Goal: Task Accomplishment & Management: Manage account settings

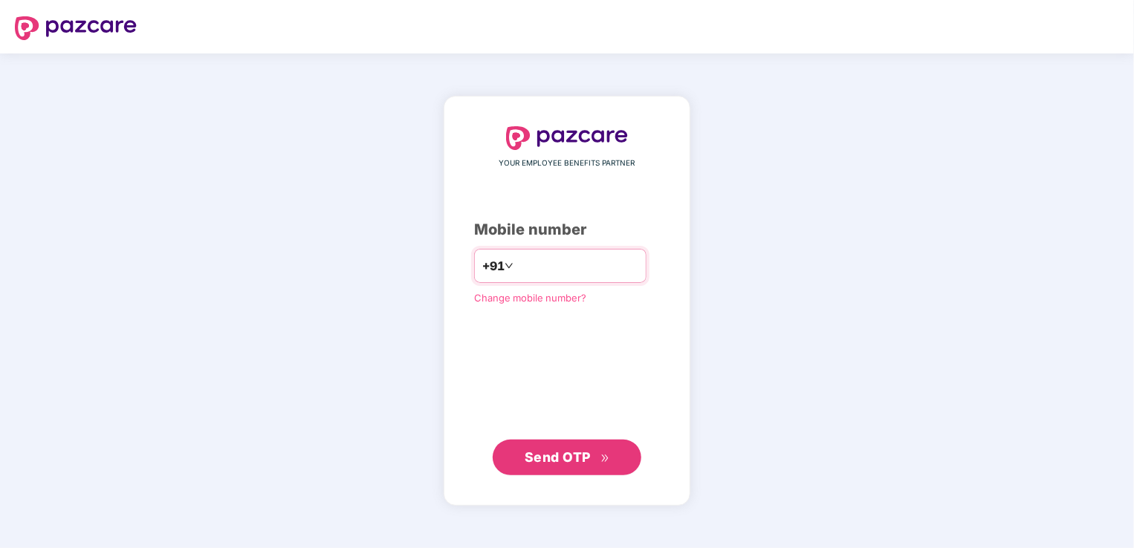
click at [561, 267] on input "number" at bounding box center [577, 266] width 122 height 24
type input "**********"
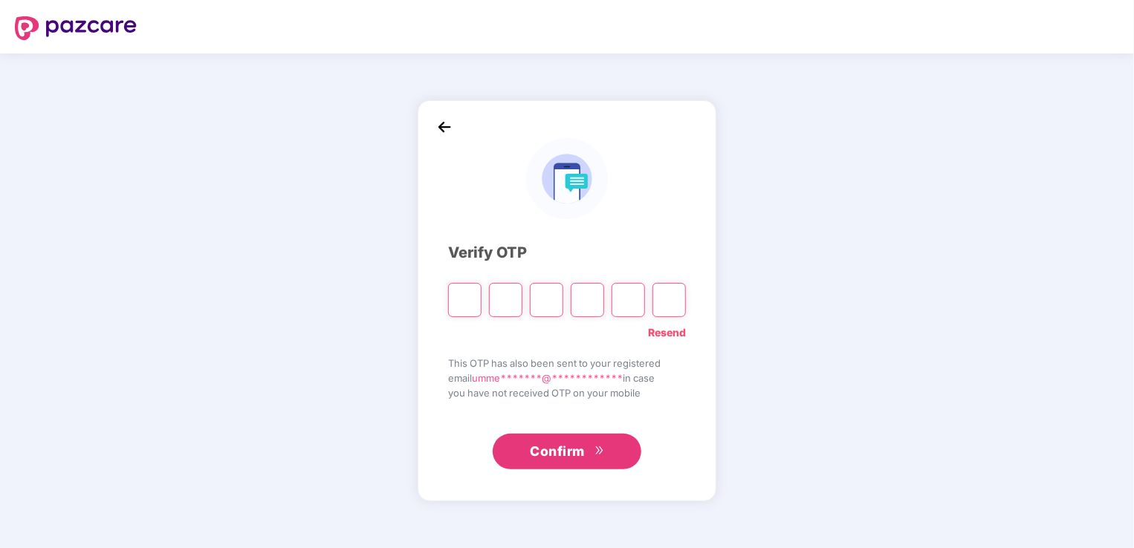
type input "*"
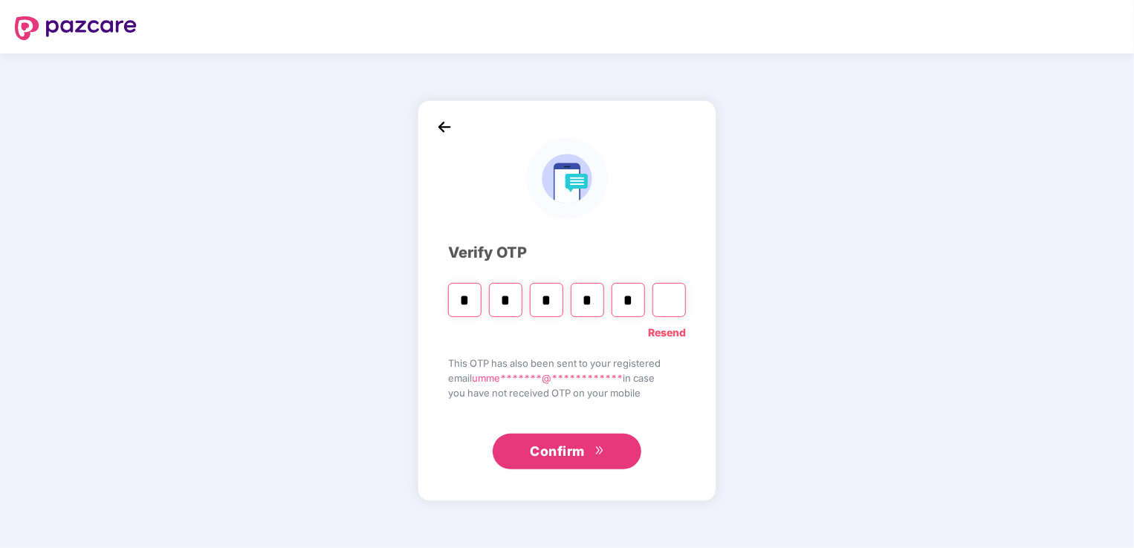
type input "*"
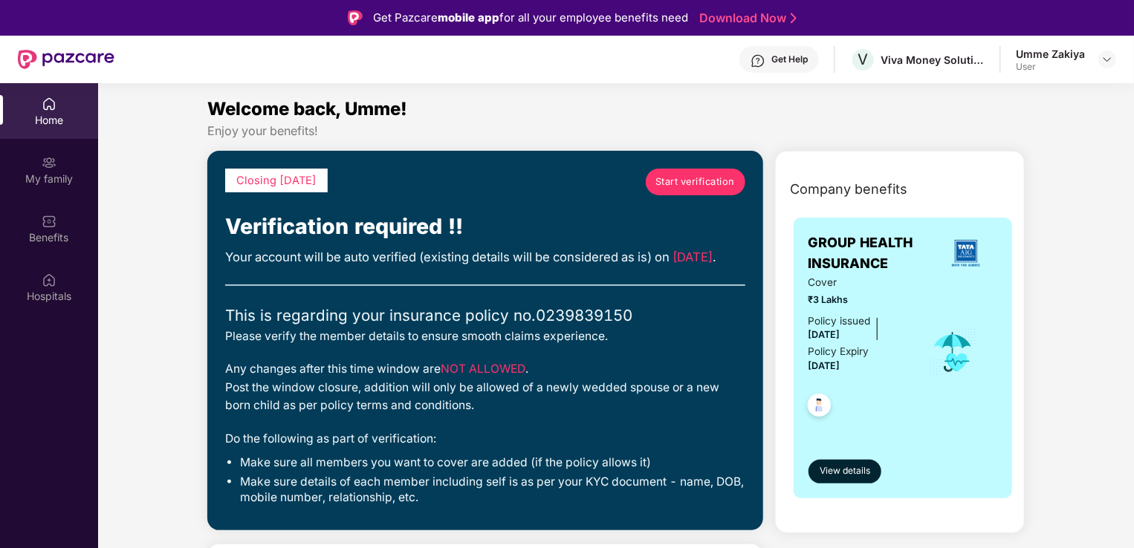
click at [661, 189] on span "Start verification" at bounding box center [694, 182] width 79 height 15
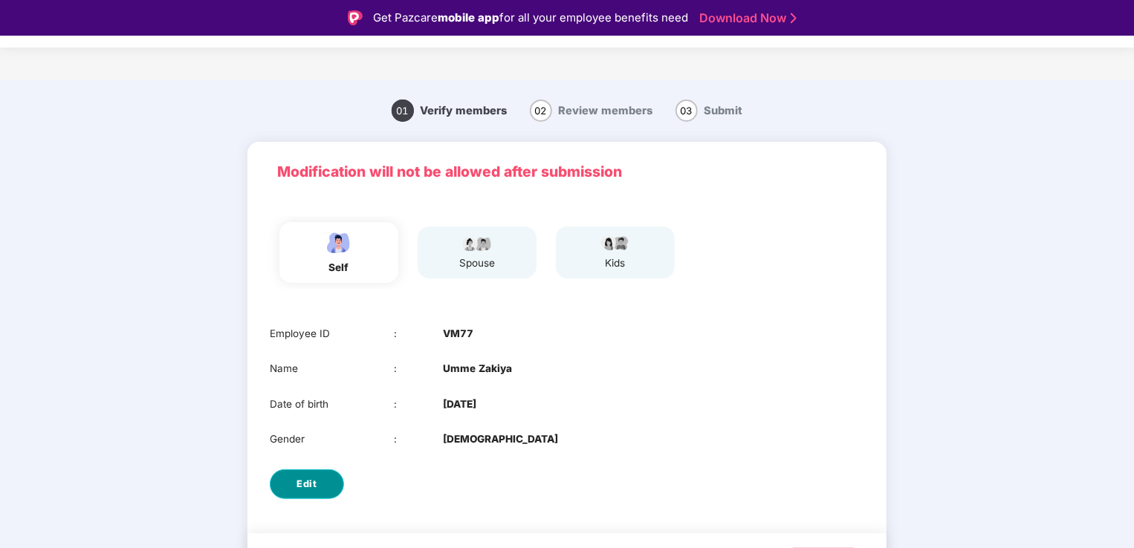
click at [313, 475] on button "Edit" at bounding box center [307, 484] width 74 height 30
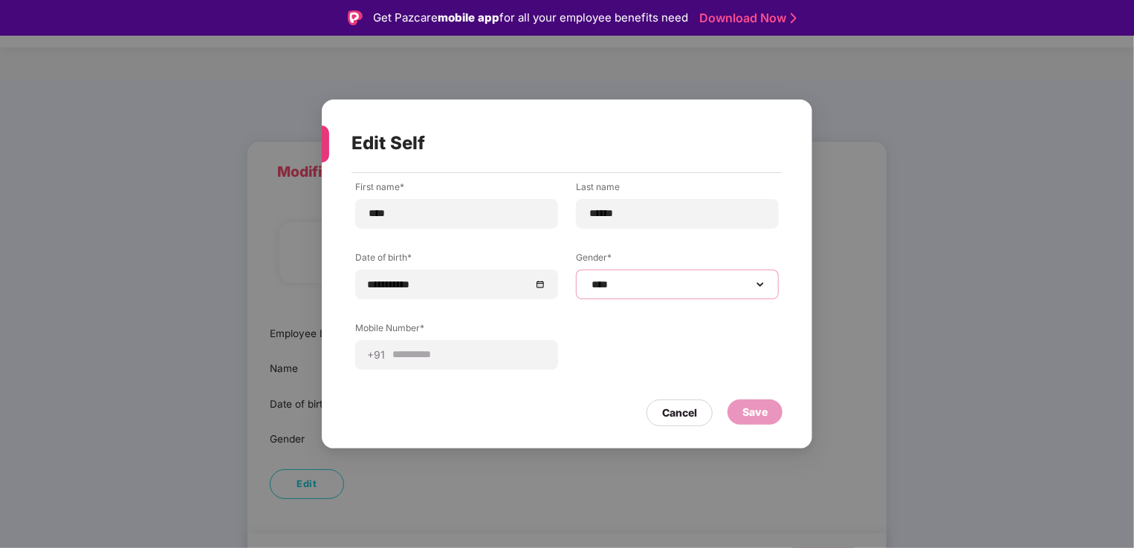
click at [649, 284] on select "**********" at bounding box center [677, 285] width 178 height 12
select select "******"
click at [588, 279] on select "**********" at bounding box center [677, 285] width 178 height 12
click at [742, 406] on div "Save" at bounding box center [754, 412] width 25 height 16
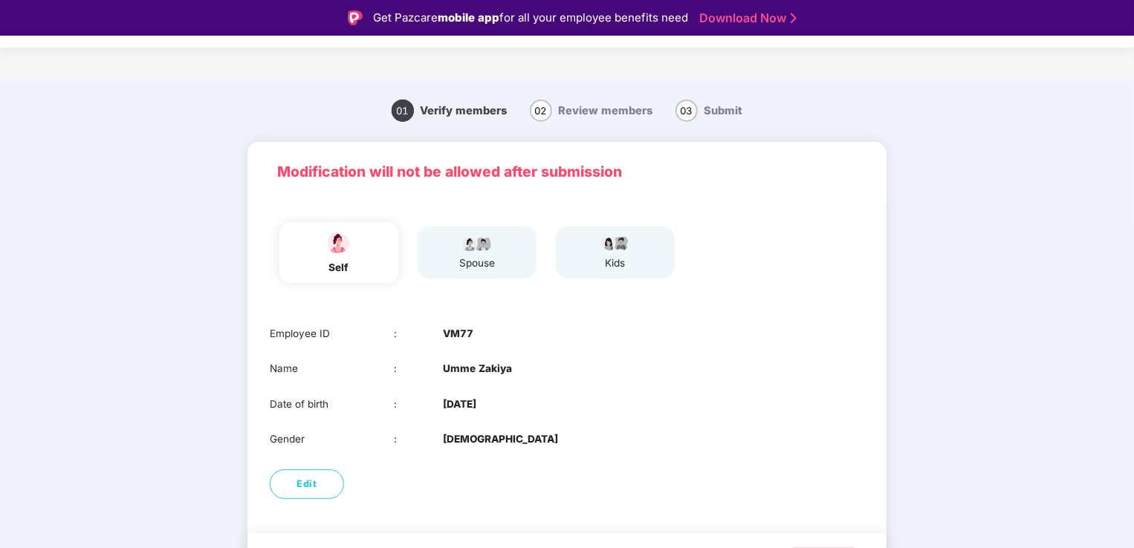
scroll to position [42, 0]
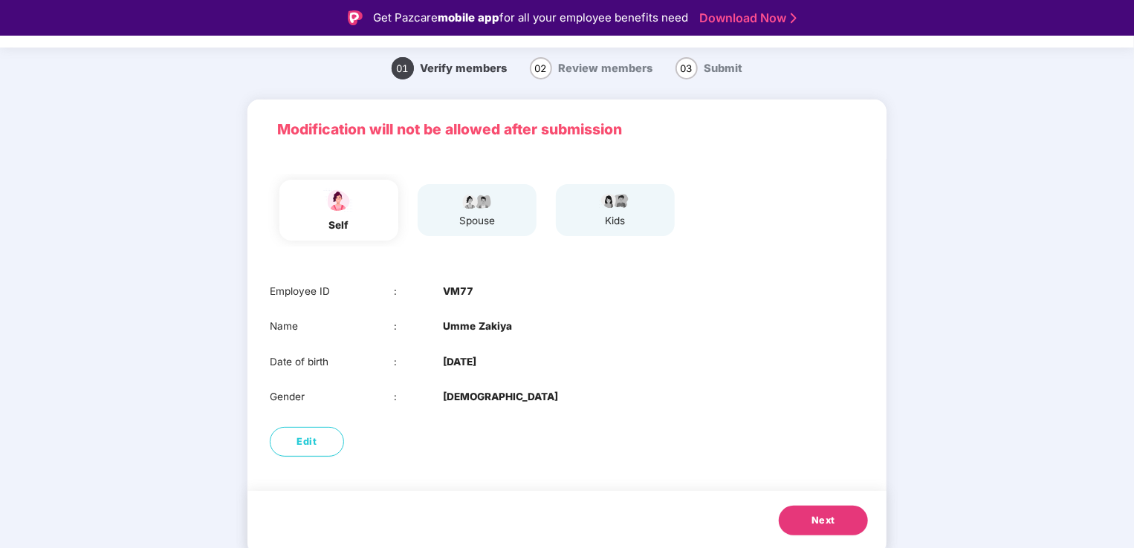
click at [353, 209] on img at bounding box center [338, 200] width 37 height 26
click at [838, 519] on button "Next" at bounding box center [823, 521] width 89 height 30
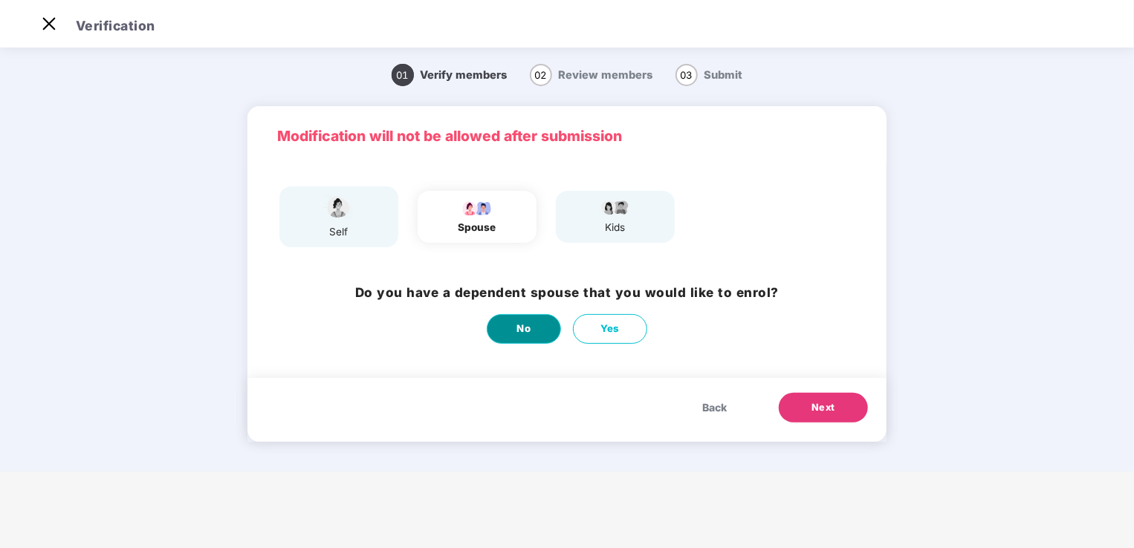
click at [542, 328] on button "No" at bounding box center [524, 329] width 74 height 30
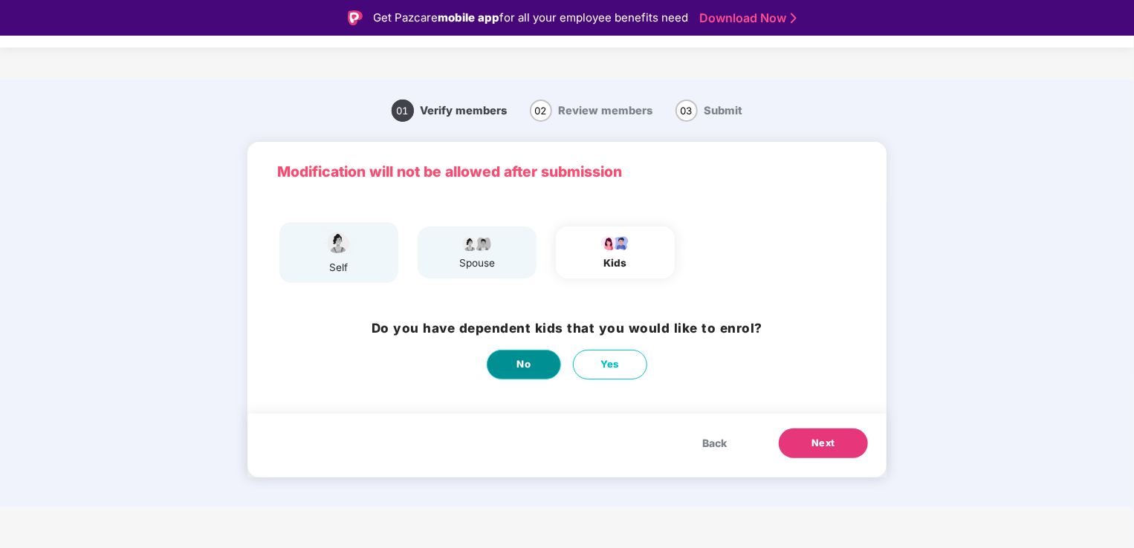
click at [528, 365] on span "No" at bounding box center [524, 365] width 14 height 16
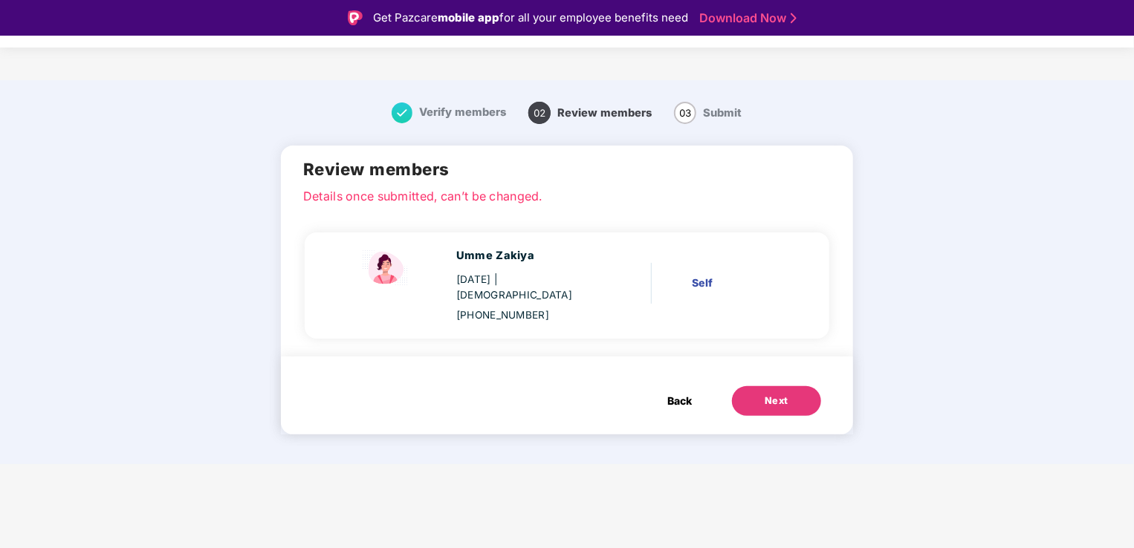
click at [750, 386] on button "Next" at bounding box center [776, 401] width 89 height 30
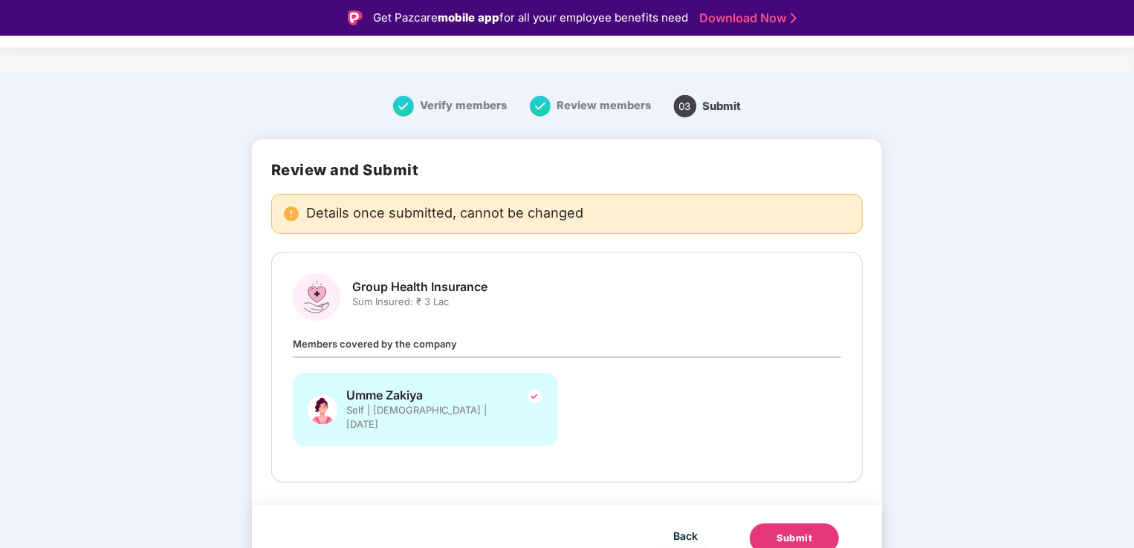
scroll to position [9, 0]
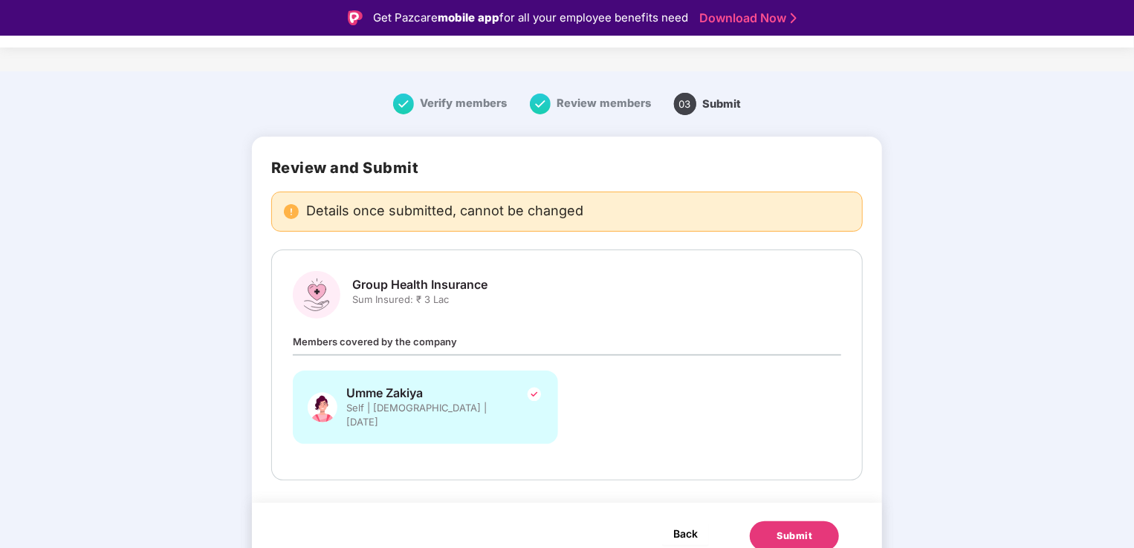
click at [683, 524] on span "Back" at bounding box center [685, 533] width 25 height 19
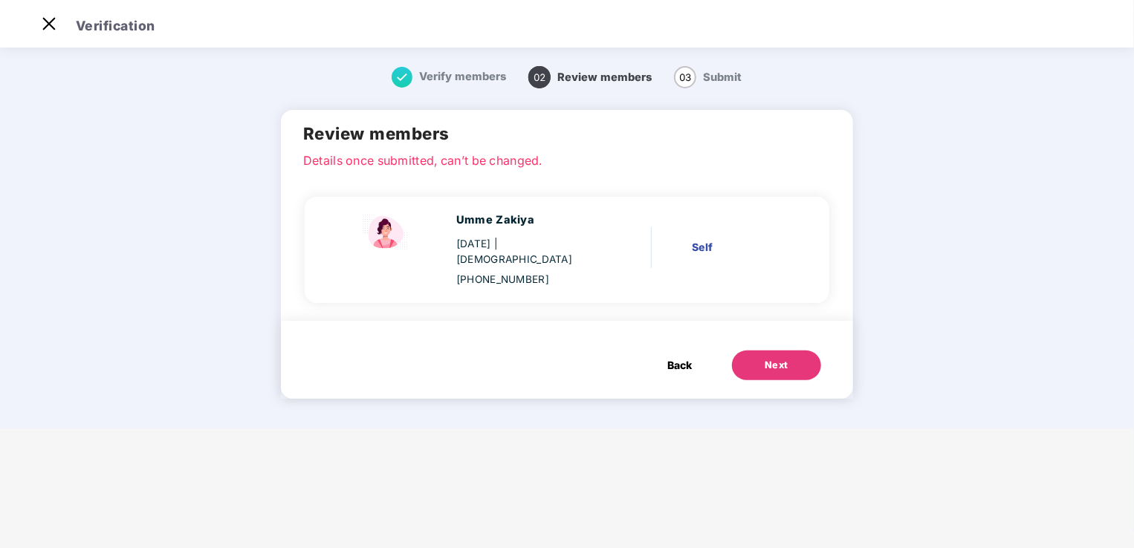
click at [688, 357] on span "Back" at bounding box center [679, 365] width 25 height 16
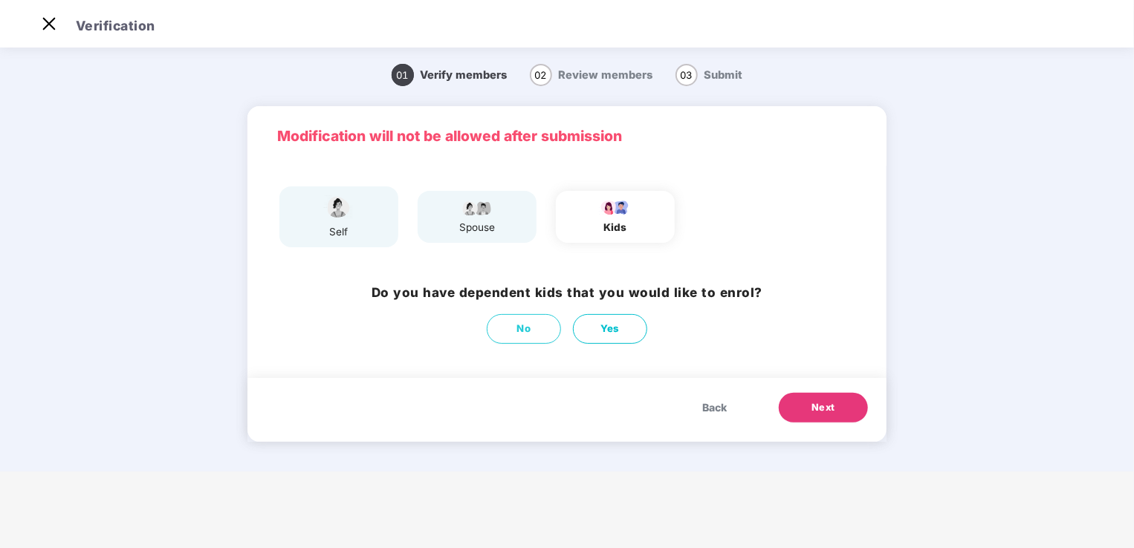
click at [710, 411] on span "Back" at bounding box center [714, 408] width 25 height 16
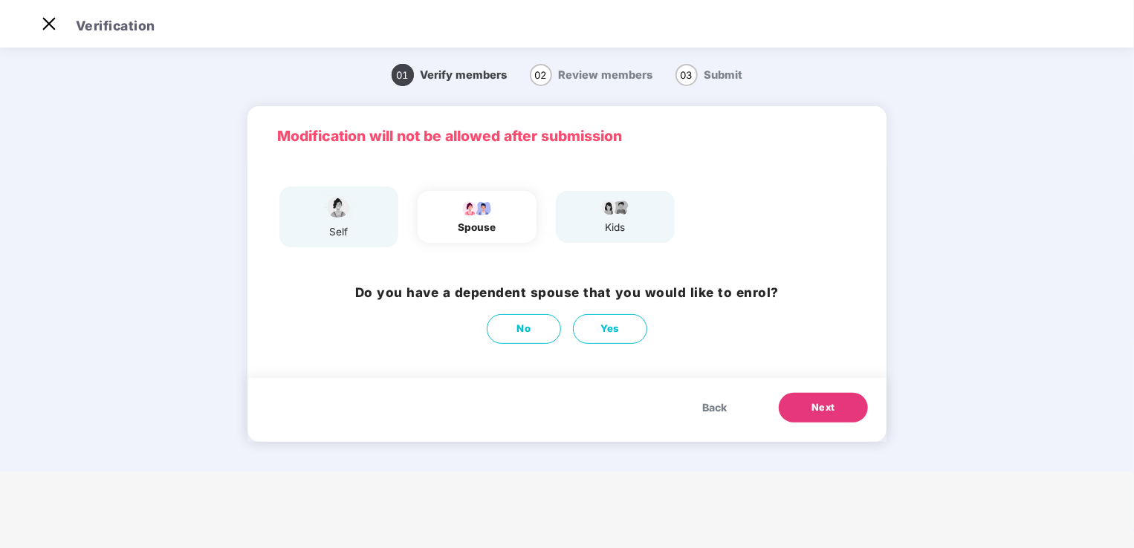
click at [710, 411] on span "Back" at bounding box center [714, 408] width 25 height 16
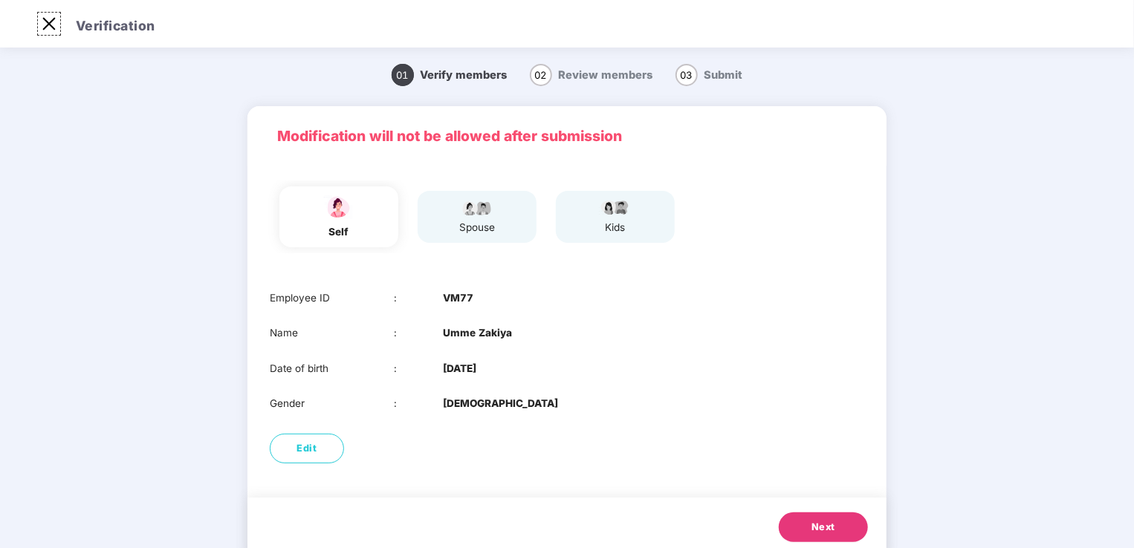
click at [57, 22] on img at bounding box center [49, 24] width 24 height 24
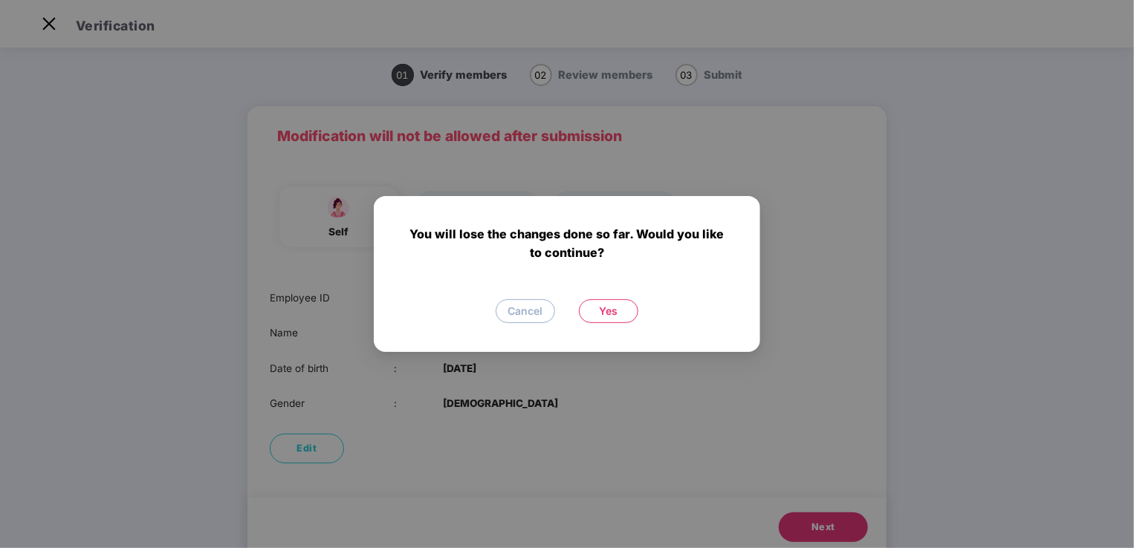
click at [596, 318] on button "Yes" at bounding box center [608, 311] width 59 height 24
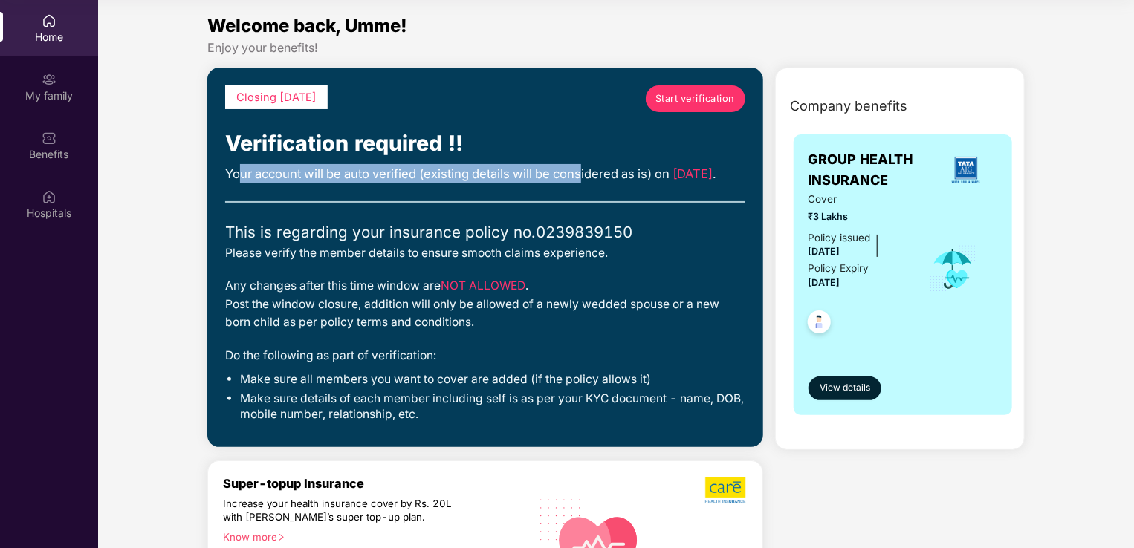
drag, startPoint x: 238, startPoint y: 168, endPoint x: 582, endPoint y: 176, distance: 344.8
click at [582, 176] on div "Your account will be auto verified (existing details will be considered as is) …" at bounding box center [485, 173] width 520 height 19
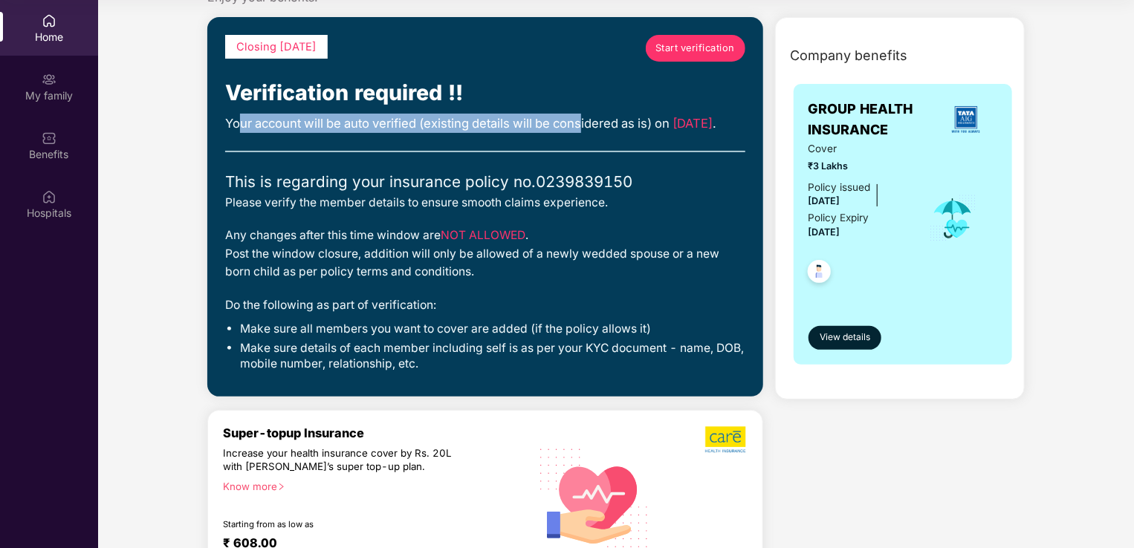
scroll to position [74, 0]
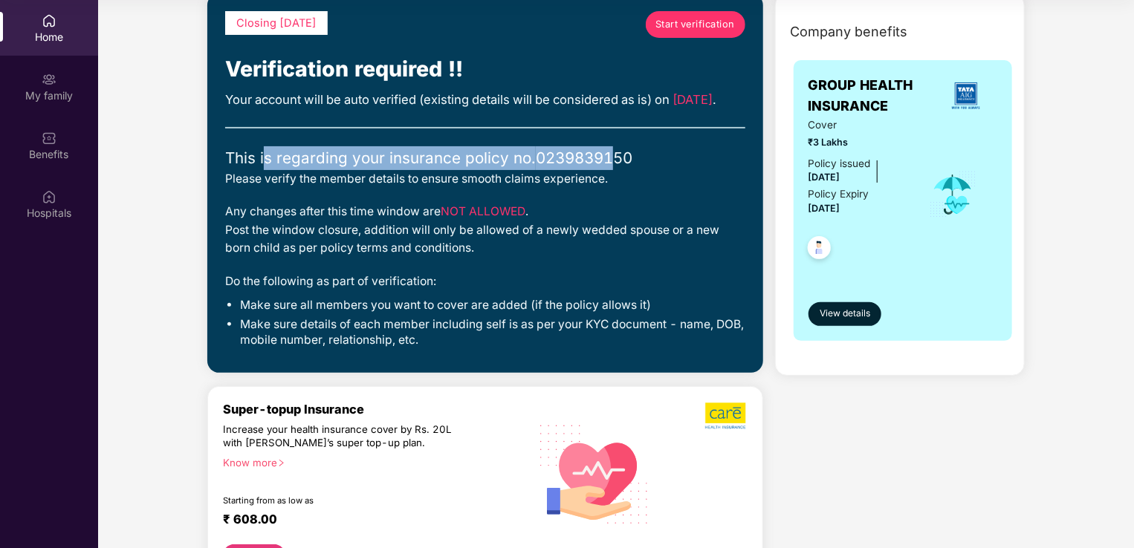
drag, startPoint x: 299, startPoint y: 179, endPoint x: 615, endPoint y: 181, distance: 315.7
click at [615, 170] on div "This is regarding your insurance policy no. 0239839150" at bounding box center [485, 158] width 520 height 24
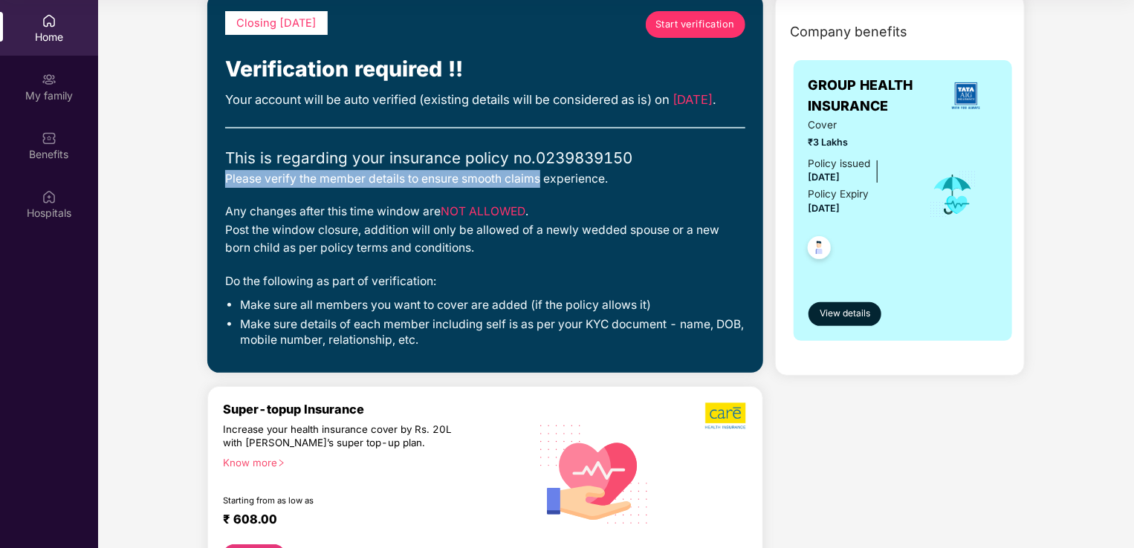
drag, startPoint x: 224, startPoint y: 192, endPoint x: 541, endPoint y: 203, distance: 317.4
click at [541, 203] on div "Closing [DATE] Start verification Verification required !! Your account will be…" at bounding box center [485, 183] width 556 height 380
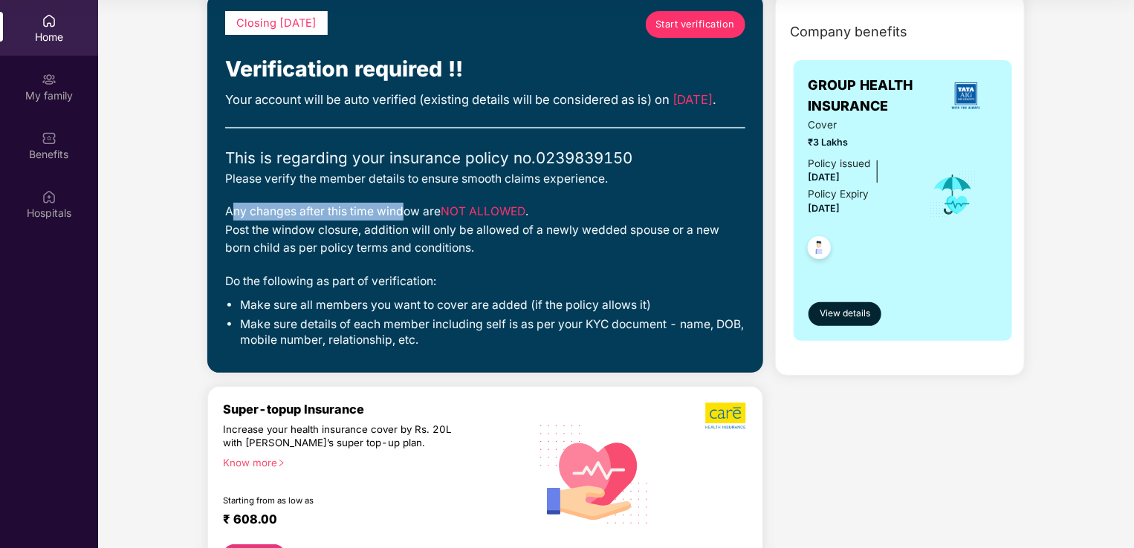
drag, startPoint x: 273, startPoint y: 230, endPoint x: 401, endPoint y: 230, distance: 127.8
click at [401, 230] on div "Any changes after this time window are NOT ALLOWED . Post the window closure, a…" at bounding box center [485, 230] width 520 height 54
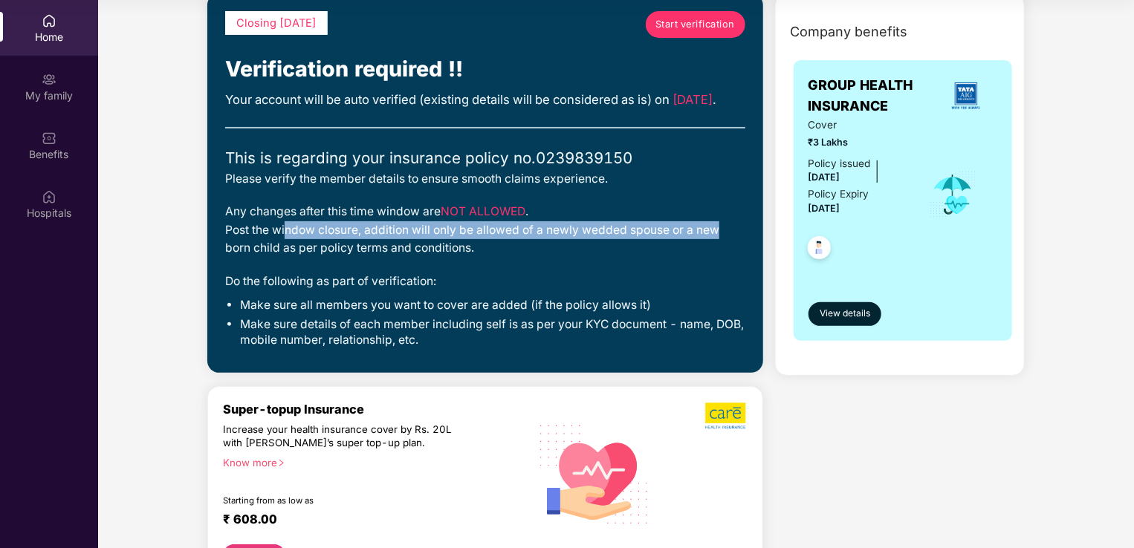
drag, startPoint x: 401, startPoint y: 230, endPoint x: 710, endPoint y: 257, distance: 310.2
click at [710, 257] on div "Any changes after this time window are NOT ALLOWED . Post the window closure, a…" at bounding box center [485, 230] width 520 height 54
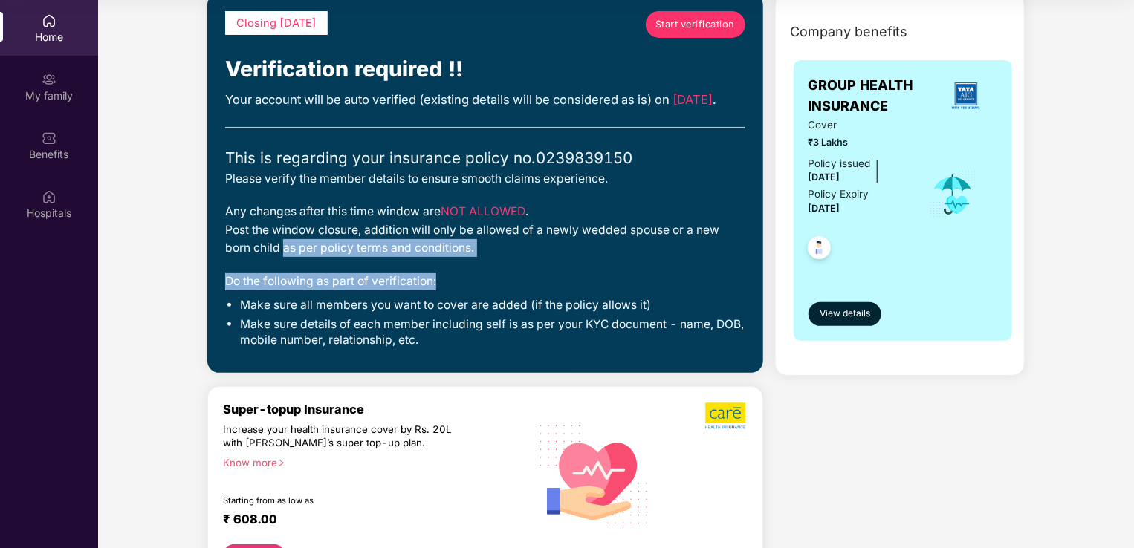
drag, startPoint x: 290, startPoint y: 269, endPoint x: 465, endPoint y: 280, distance: 174.9
click at [465, 280] on div "Closing [DATE] Start verification Verification required !! Your account will be…" at bounding box center [485, 183] width 520 height 345
click at [460, 280] on div "Closing [DATE] Start verification Verification required !! Your account will be…" at bounding box center [485, 183] width 520 height 345
click at [256, 290] on div "Do the following as part of verification:" at bounding box center [485, 282] width 520 height 18
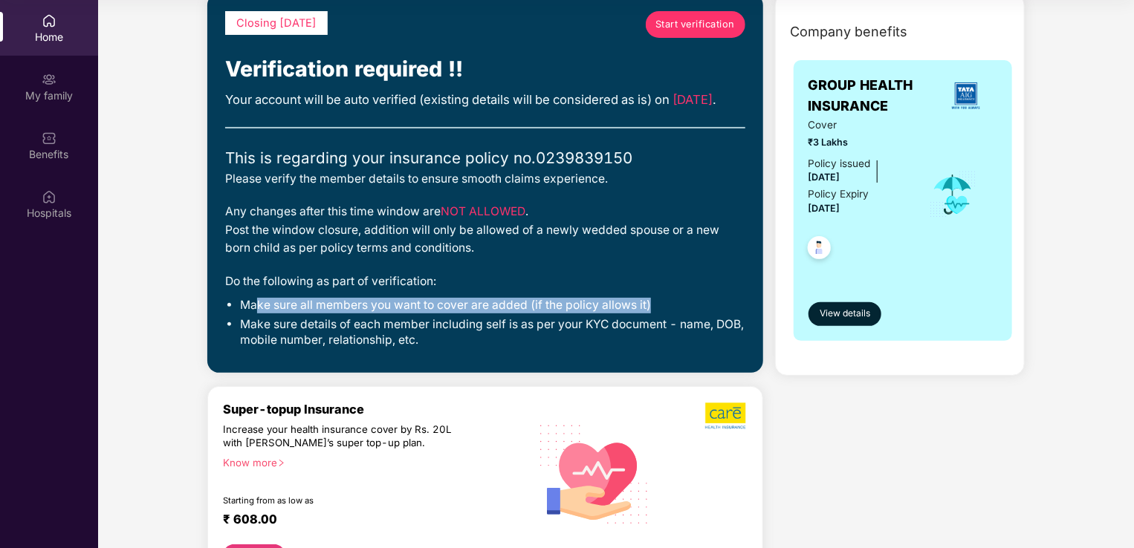
drag, startPoint x: 273, startPoint y: 319, endPoint x: 666, endPoint y: 322, distance: 393.0
click at [666, 313] on li "Make sure all members you want to cover are added (if the policy allows it)" at bounding box center [492, 306] width 505 height 16
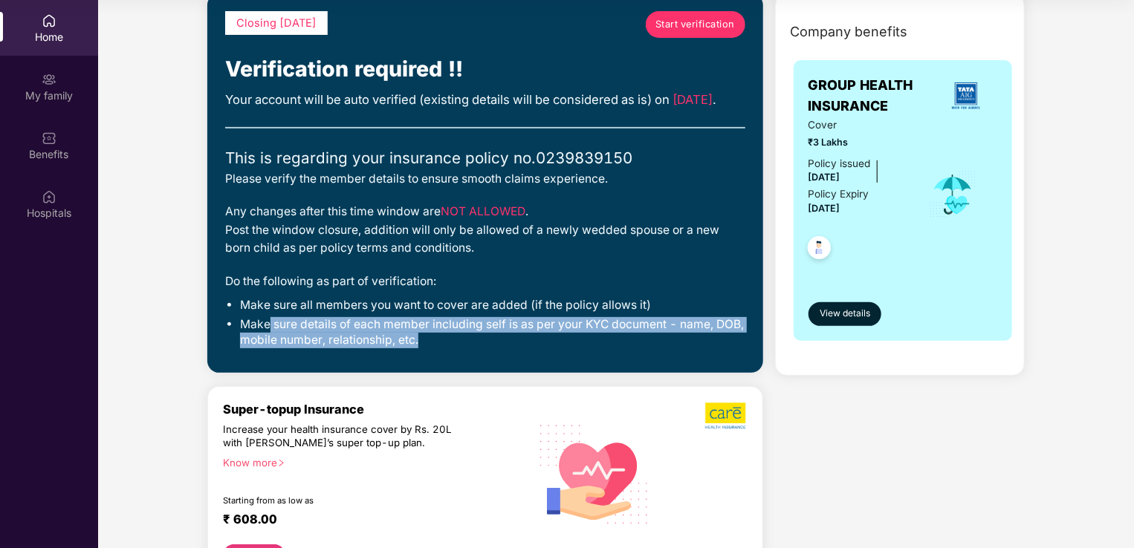
drag, startPoint x: 269, startPoint y: 343, endPoint x: 469, endPoint y: 353, distance: 200.1
click at [469, 348] on li "Make sure details of each member including self is as per your KYC document - n…" at bounding box center [492, 332] width 505 height 30
click at [288, 333] on ul "Make sure all members you want to cover are added (if the policy allows it) Mak…" at bounding box center [485, 323] width 520 height 50
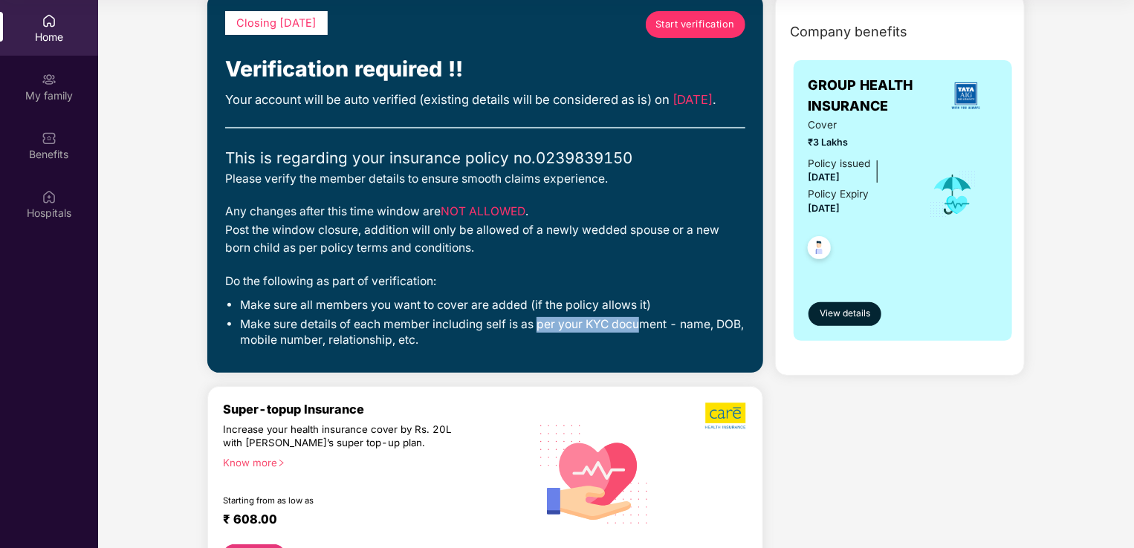
drag, startPoint x: 538, startPoint y: 345, endPoint x: 647, endPoint y: 343, distance: 109.2
click at [647, 343] on li "Make sure details of each member including self is as per your KYC document - n…" at bounding box center [492, 332] width 505 height 30
drag, startPoint x: 647, startPoint y: 343, endPoint x: 723, endPoint y: 342, distance: 75.8
click at [723, 342] on li "Make sure details of each member including self is as per your KYC document - n…" at bounding box center [492, 332] width 505 height 30
click at [363, 348] on li "Make sure details of each member including self is as per your KYC document - n…" at bounding box center [492, 332] width 505 height 30
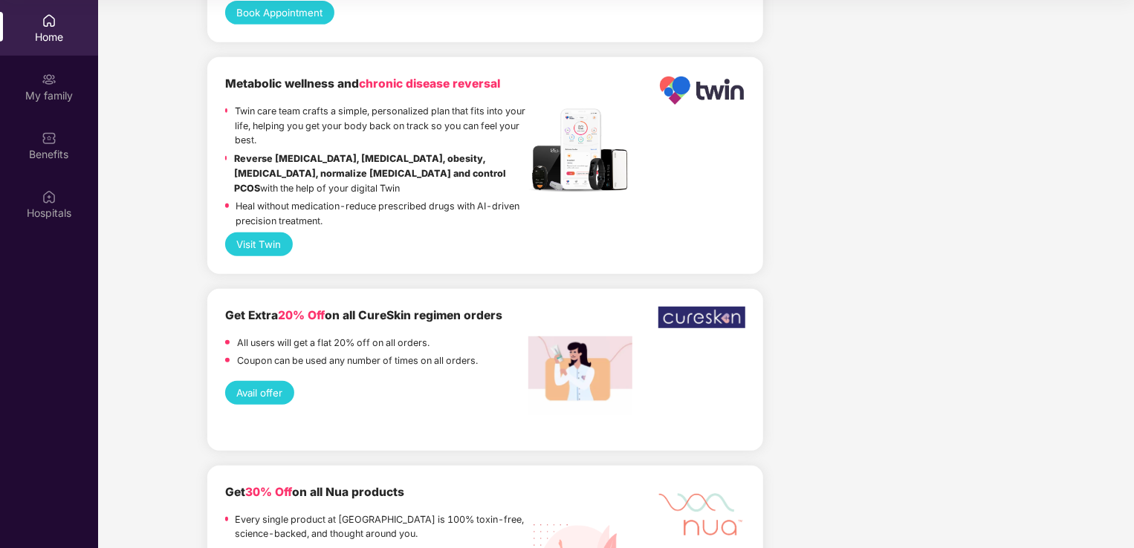
scroll to position [3194, 0]
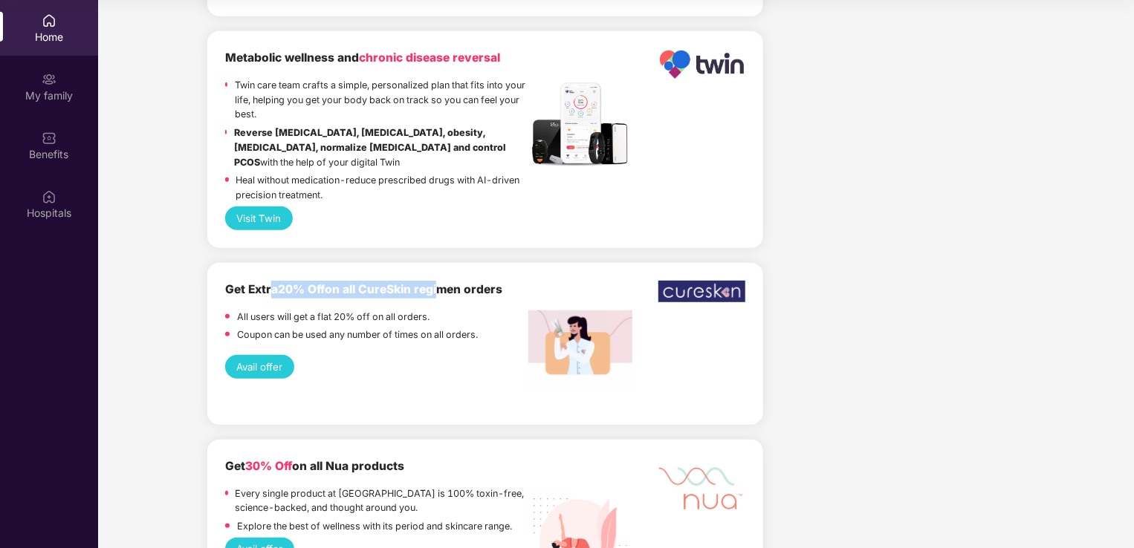
drag, startPoint x: 273, startPoint y: 311, endPoint x: 452, endPoint y: 311, distance: 179.8
click at [452, 296] on b "Get Extra 20% Off on all CureSkin regimen orders" at bounding box center [363, 289] width 277 height 14
drag, startPoint x: 452, startPoint y: 311, endPoint x: 507, endPoint y: 307, distance: 54.4
click at [502, 296] on b "Get Extra 20% Off on all CureSkin regimen orders" at bounding box center [363, 289] width 277 height 14
drag, startPoint x: 252, startPoint y: 337, endPoint x: 430, endPoint y: 344, distance: 178.4
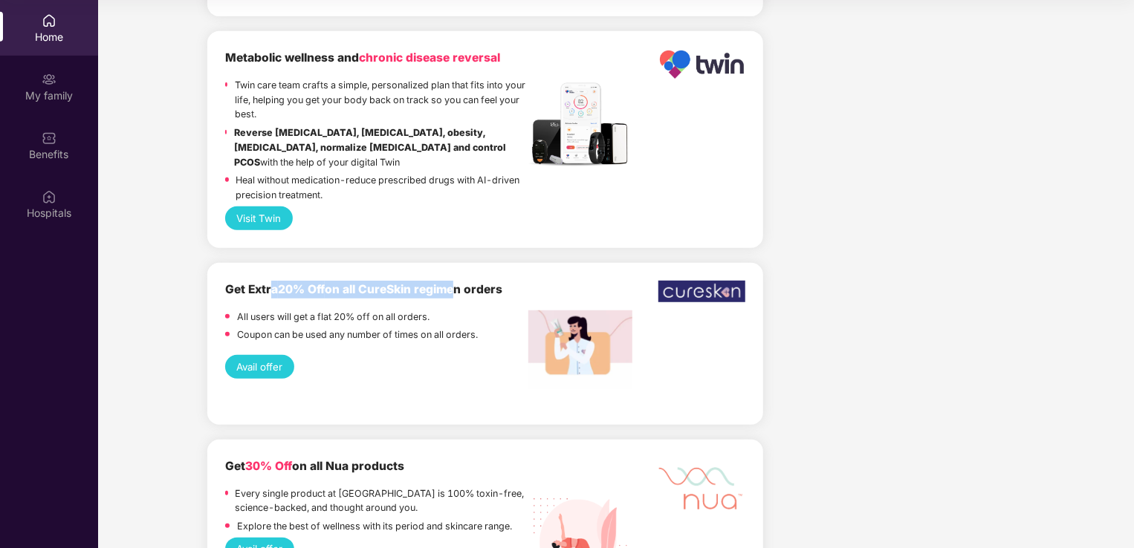
click at [429, 325] on p "All users will get a flat 20% off on all orders." at bounding box center [333, 317] width 192 height 15
drag, startPoint x: 279, startPoint y: 360, endPoint x: 442, endPoint y: 360, distance: 162.7
click at [442, 342] on p "Coupon can be used any number of times on all orders." at bounding box center [357, 335] width 241 height 15
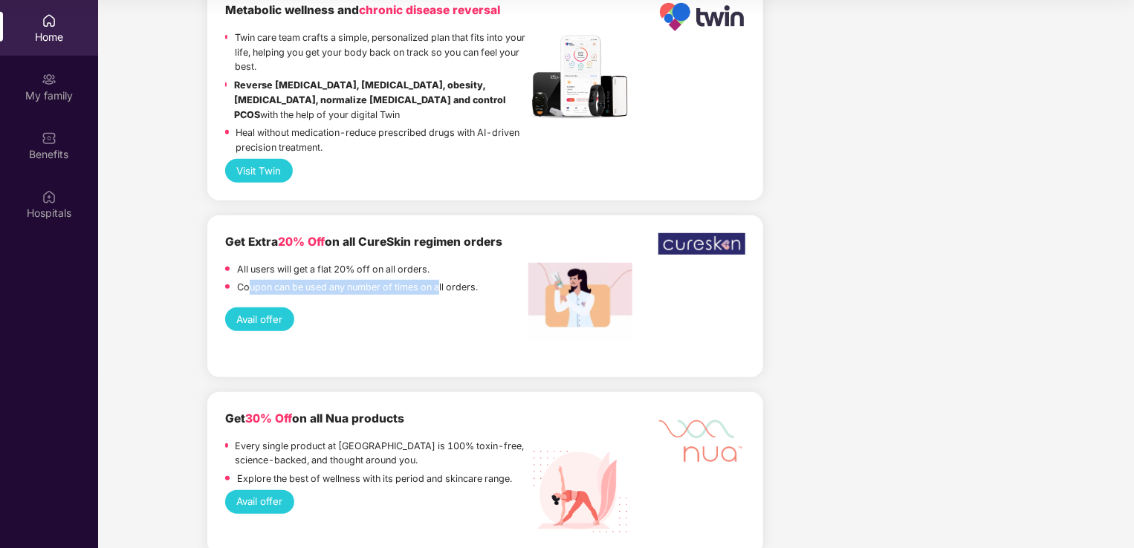
scroll to position [3286, 0]
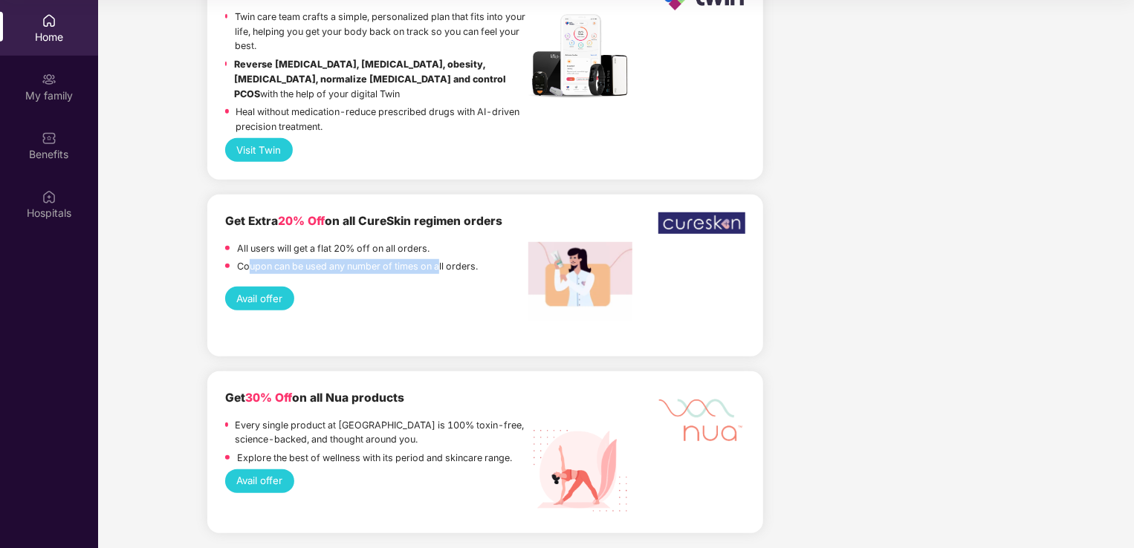
drag, startPoint x: 226, startPoint y: 403, endPoint x: 467, endPoint y: 404, distance: 240.7
click at [467, 404] on div "Get 30% Off on all Nua products" at bounding box center [376, 398] width 303 height 18
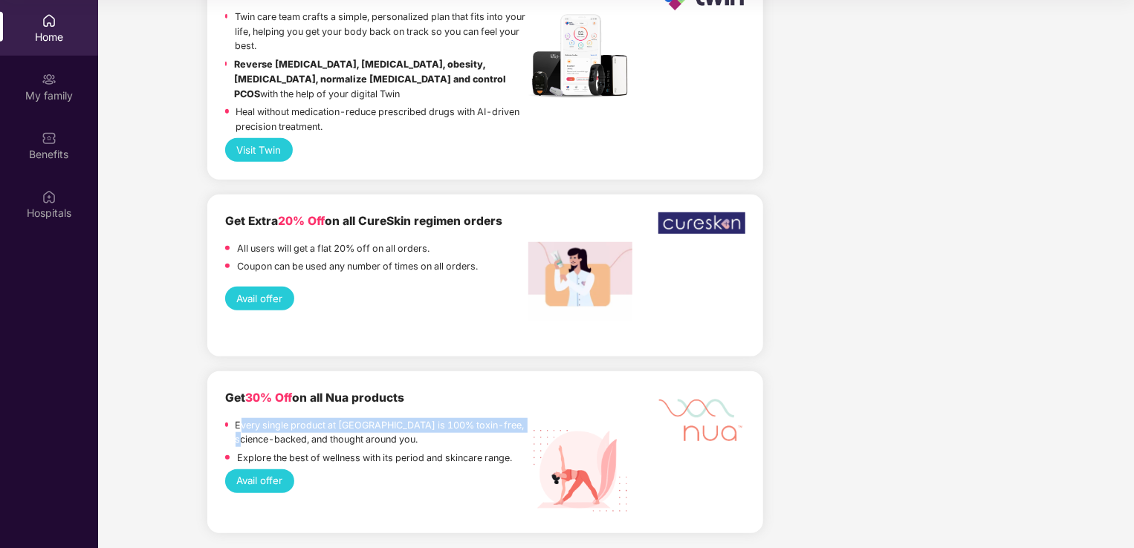
drag, startPoint x: 241, startPoint y: 425, endPoint x: 527, endPoint y: 421, distance: 286.0
click at [527, 421] on p "Every single product at [GEOGRAPHIC_DATA] is 100% toxin-free, science-backed, a…" at bounding box center [381, 433] width 293 height 30
drag, startPoint x: 247, startPoint y: 455, endPoint x: 498, endPoint y: 447, distance: 251.9
click at [498, 447] on div "Every single product at [GEOGRAPHIC_DATA] is 100% toxin-free, science-backed, a…" at bounding box center [376, 443] width 303 height 51
click at [272, 461] on p "Explore the best of wellness with its period and skincare range." at bounding box center [374, 458] width 275 height 15
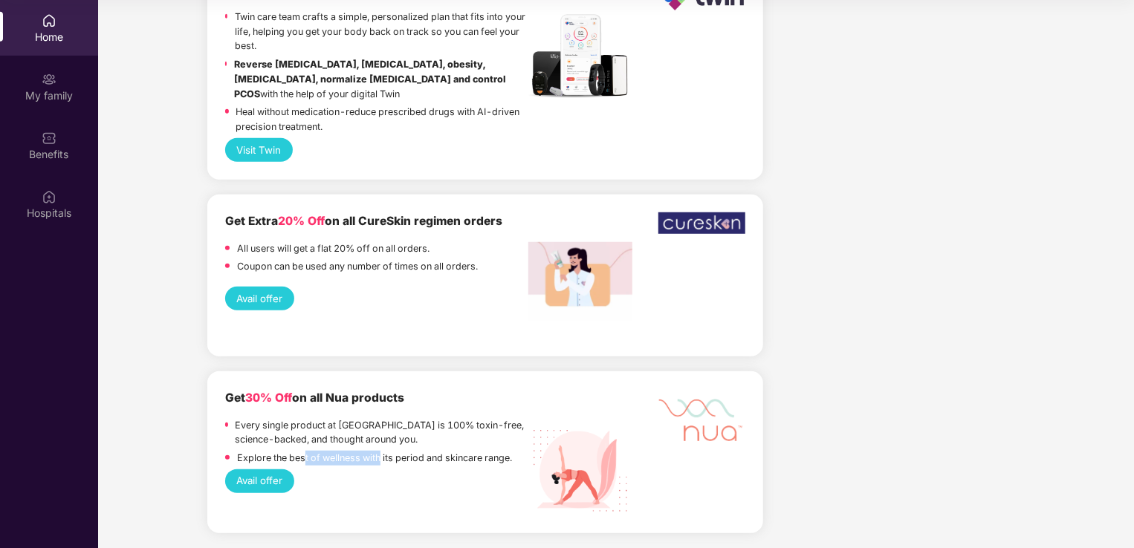
drag, startPoint x: 305, startPoint y: 455, endPoint x: 379, endPoint y: 459, distance: 73.6
click at [379, 459] on p "Explore the best of wellness with its period and skincare range." at bounding box center [374, 458] width 275 height 15
click at [276, 481] on button "Avail offer" at bounding box center [259, 481] width 69 height 24
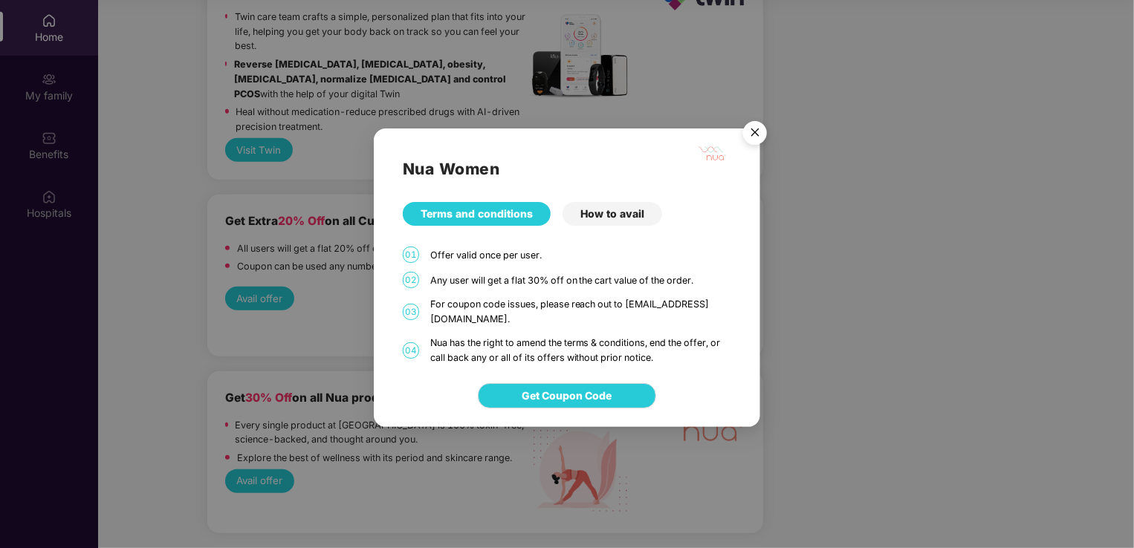
click at [609, 215] on div "How to avail" at bounding box center [612, 214] width 100 height 24
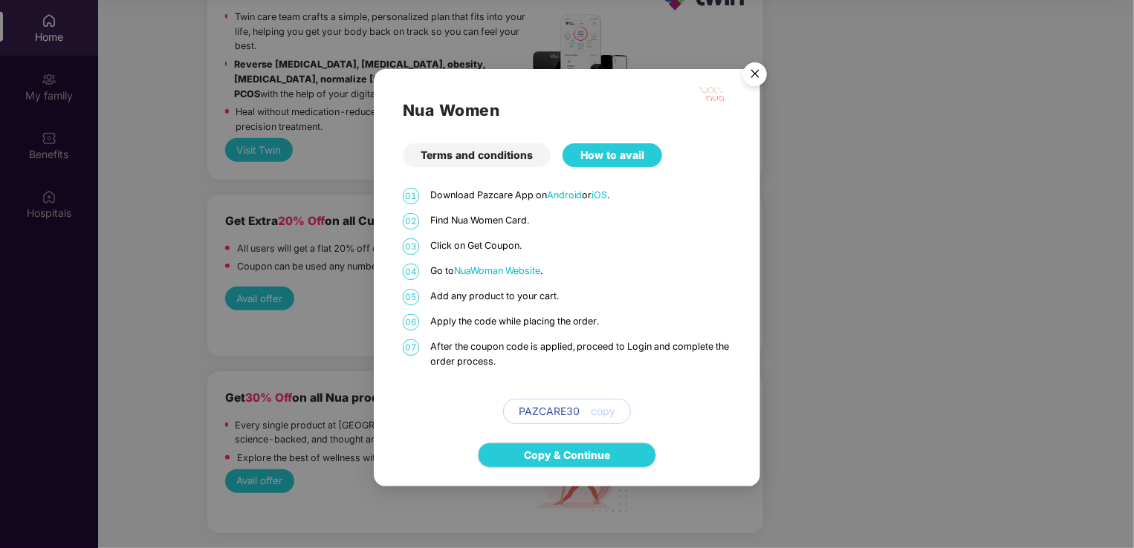
click at [611, 219] on p "Find Nua Women Card." at bounding box center [580, 220] width 301 height 15
click at [753, 77] on img "Close" at bounding box center [755, 77] width 42 height 42
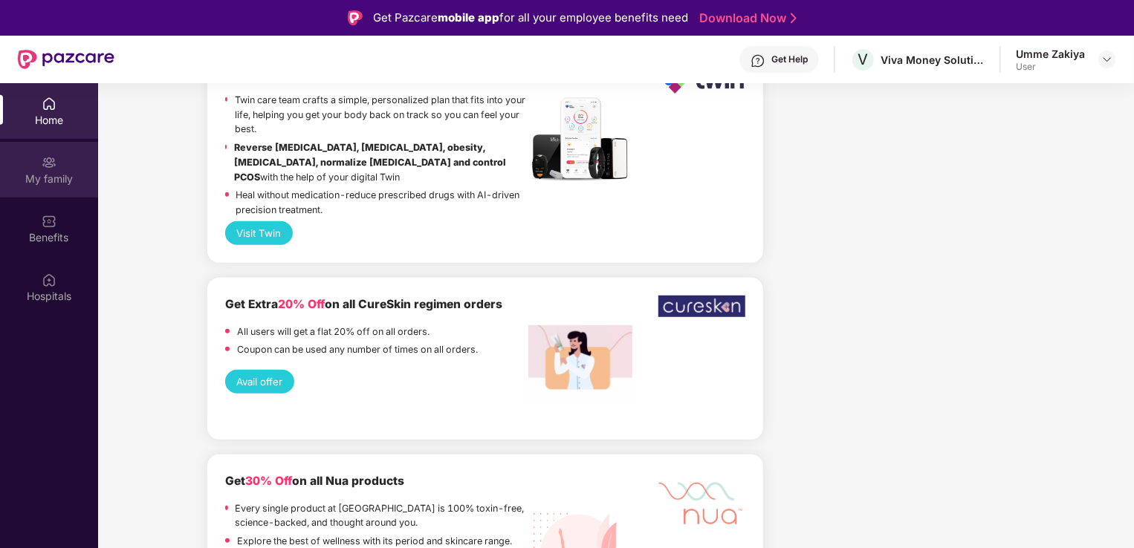
click at [55, 158] on img at bounding box center [49, 162] width 15 height 15
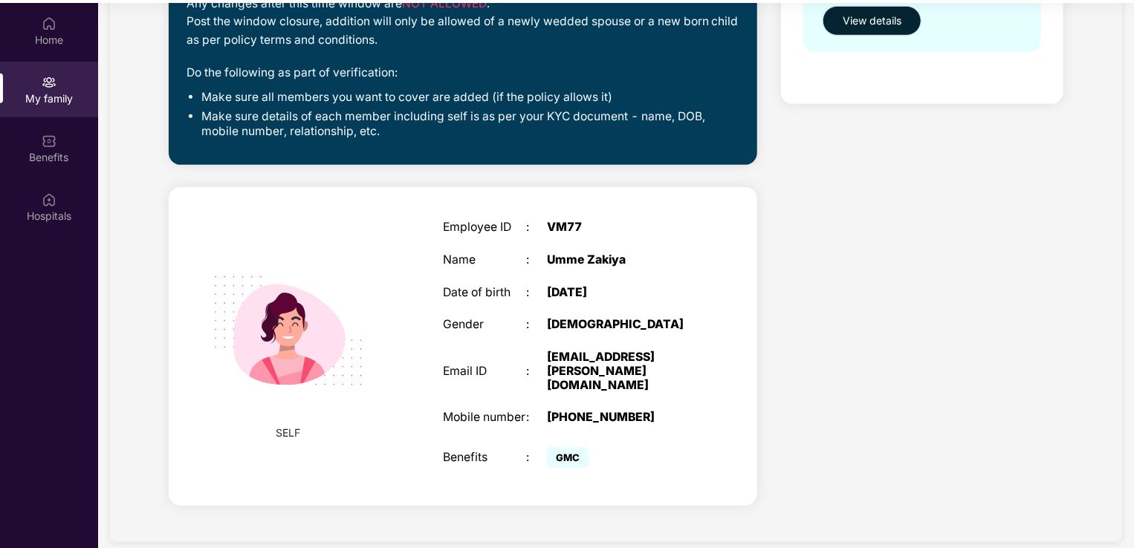
scroll to position [83, 0]
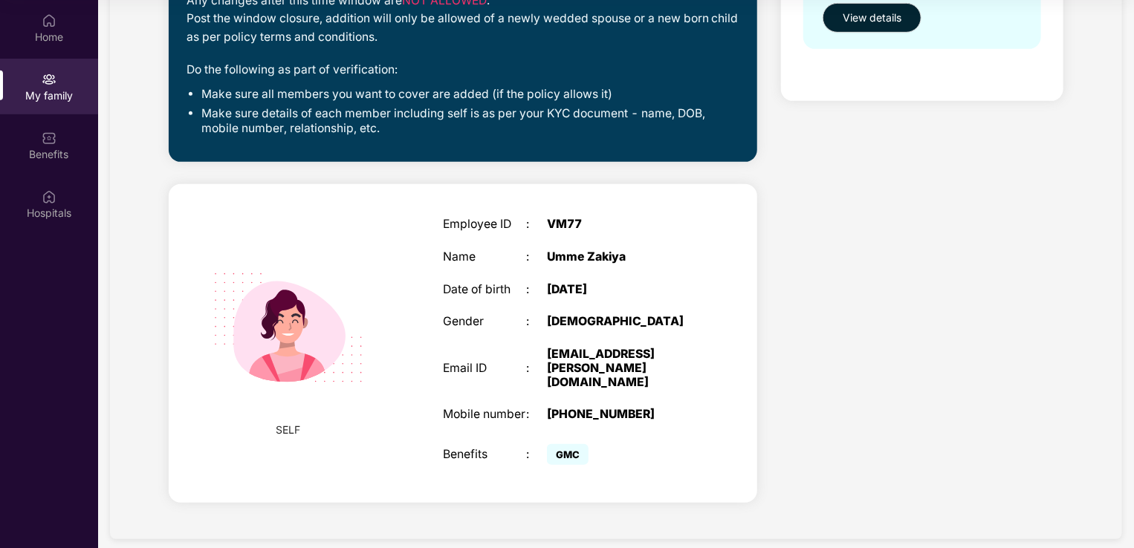
click at [267, 322] on img at bounding box center [288, 328] width 188 height 188
click at [286, 326] on img at bounding box center [288, 328] width 188 height 188
click at [46, 147] on div "Benefits" at bounding box center [49, 154] width 98 height 15
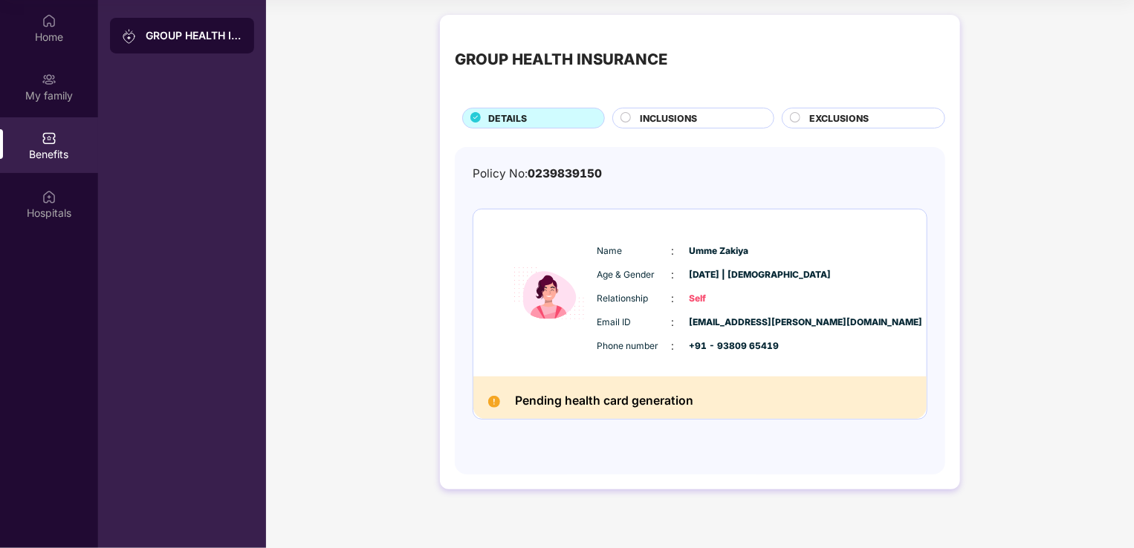
click at [648, 123] on span "INCLUSIONS" at bounding box center [668, 118] width 57 height 14
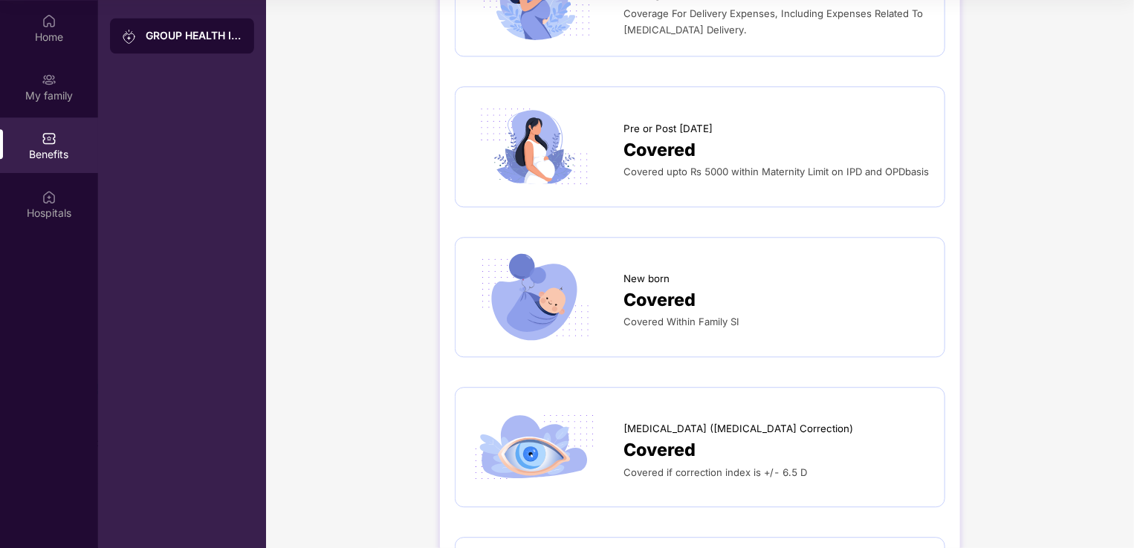
scroll to position [1857, 0]
